Goal: Task Accomplishment & Management: Use online tool/utility

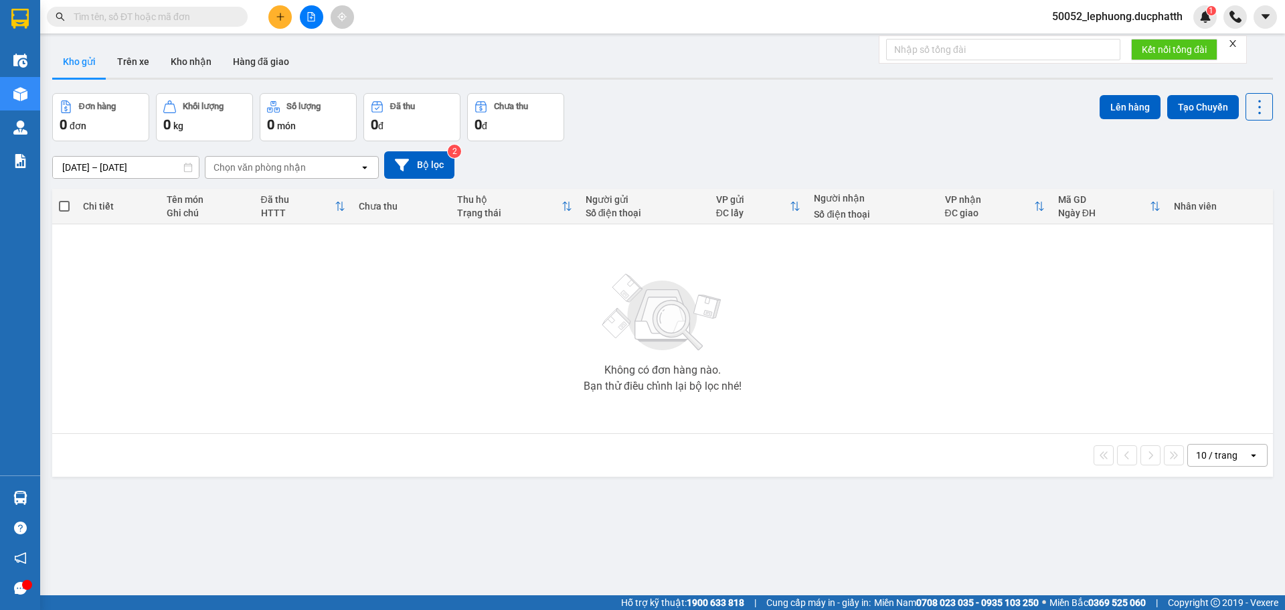
click at [307, 17] on icon "file-add" at bounding box center [311, 16] width 9 height 9
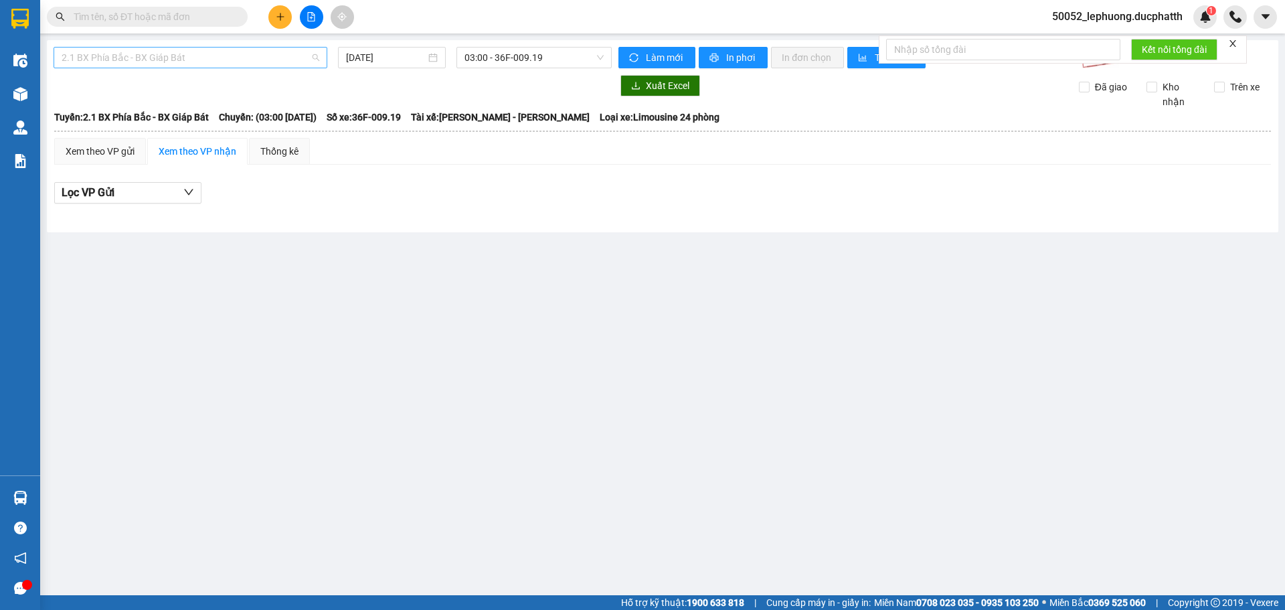
click at [221, 61] on span "2.1 BX Phía Bắc - BX Giáp Bát" at bounding box center [191, 58] width 258 height 20
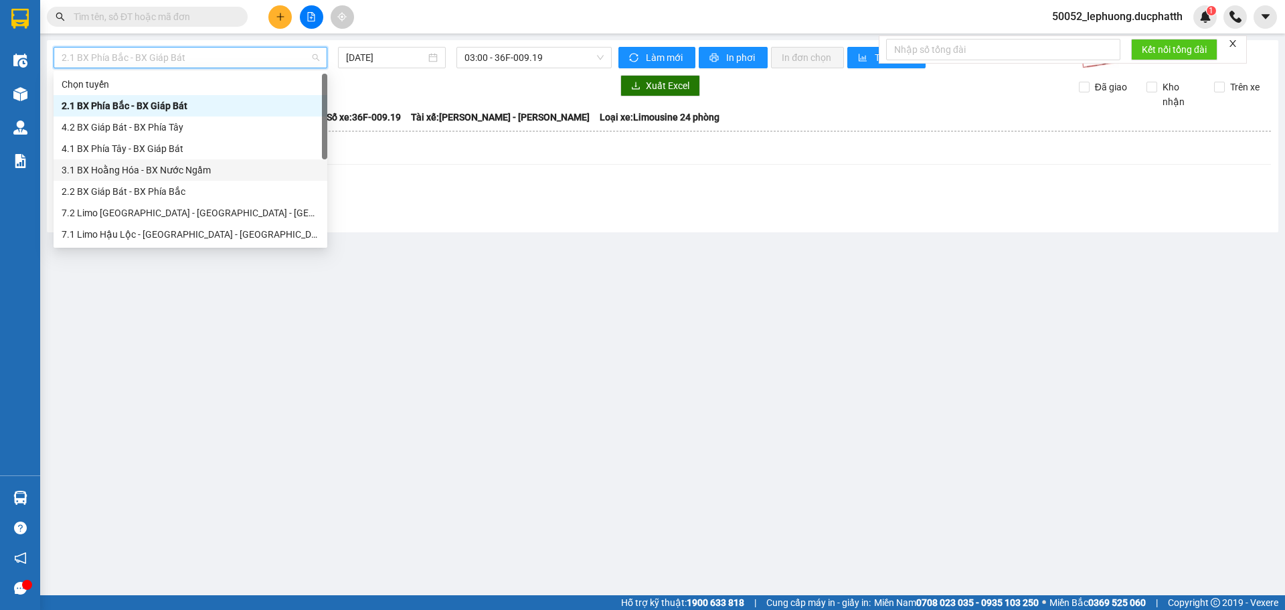
click at [122, 167] on div "3.1 BX Hoằng Hóa - BX Nước Ngầm" at bounding box center [191, 170] width 258 height 15
type input "[DATE]"
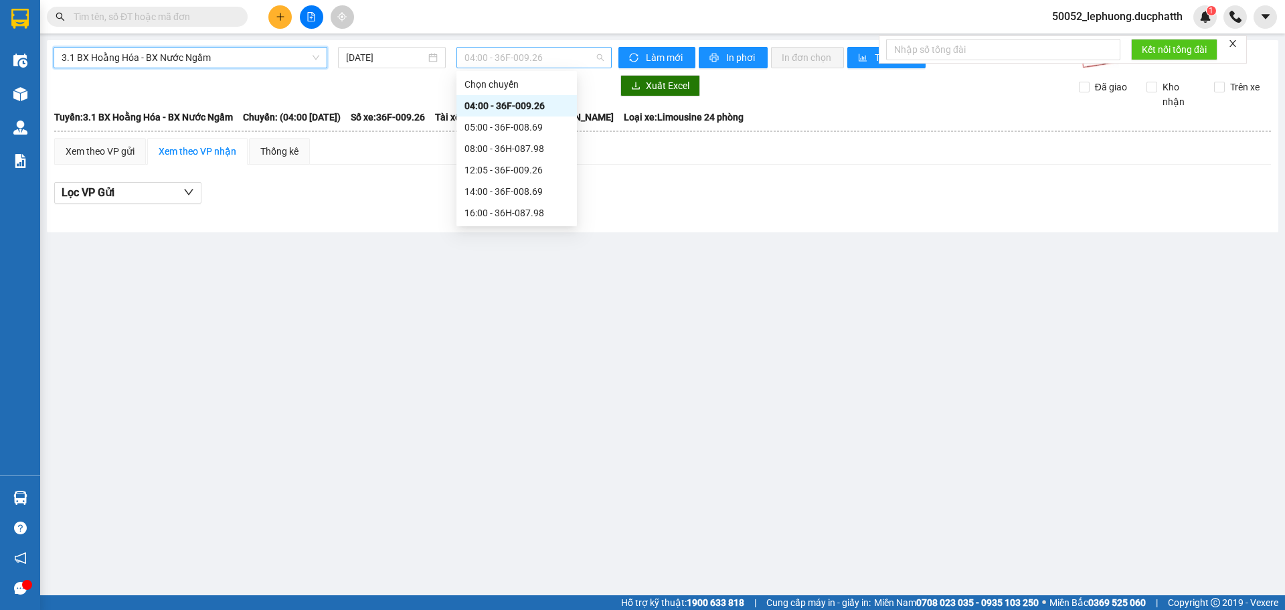
click at [567, 52] on span "04:00 - 36F-009.26" at bounding box center [534, 58] width 139 height 20
click at [518, 189] on div "14:00 - 36F-008.69" at bounding box center [517, 191] width 104 height 15
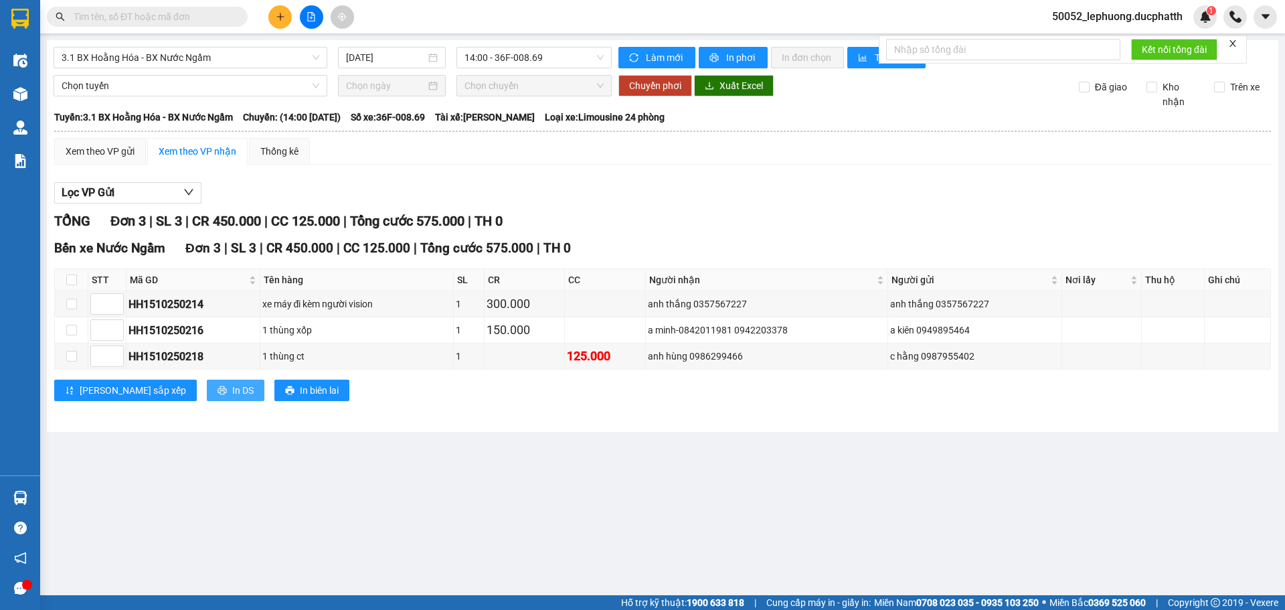
click at [232, 389] on span "In DS" at bounding box center [242, 390] width 21 height 15
